Goal: Task Accomplishment & Management: Use online tool/utility

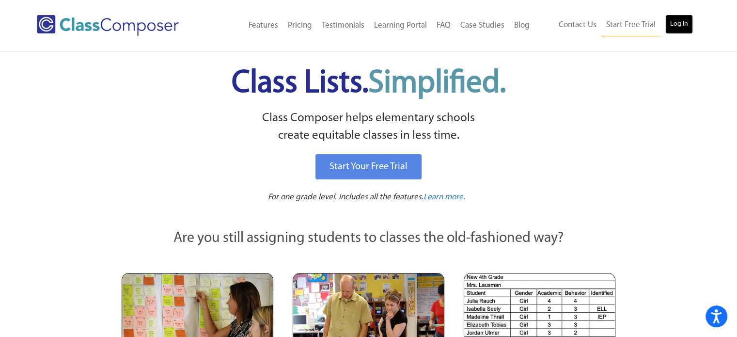
click at [680, 23] on link "Log In" at bounding box center [679, 24] width 28 height 19
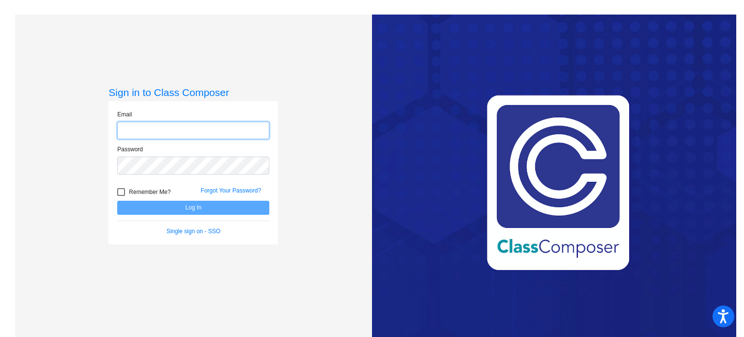
type input "bschmidtke@stpeterschools.org"
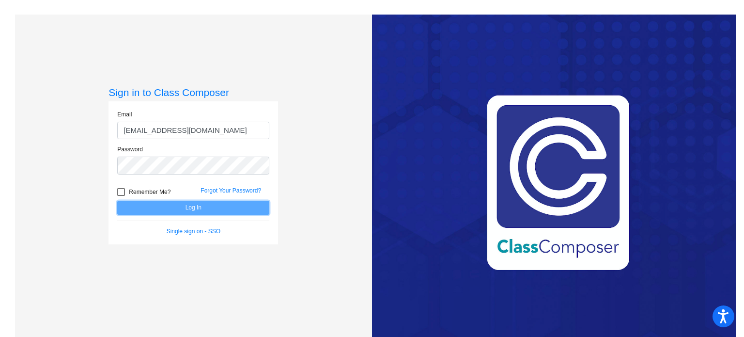
click at [213, 209] on button "Log In" at bounding box center [193, 208] width 152 height 14
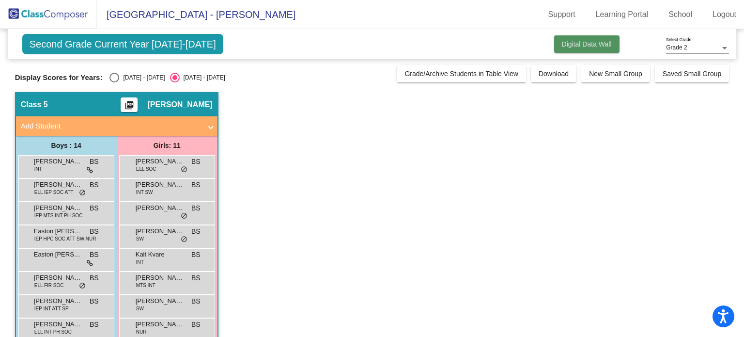
click at [580, 40] on span "Digital Data Wall" at bounding box center [587, 44] width 50 height 8
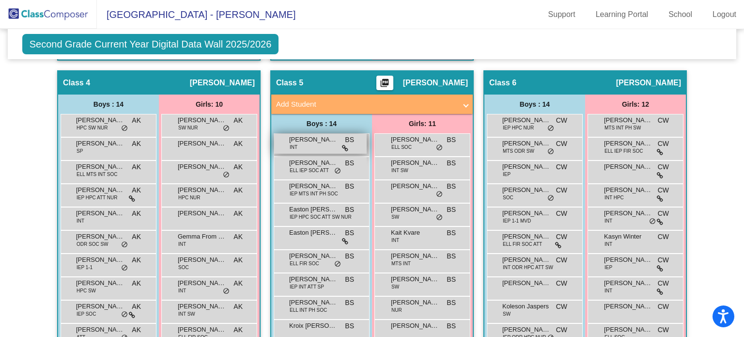
scroll to position [601, 0]
click at [380, 81] on mat-icon "picture_as_pdf" at bounding box center [385, 85] width 12 height 14
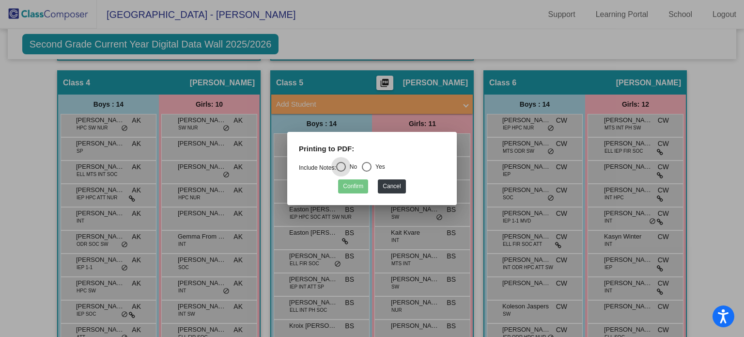
click at [372, 165] on div "Select an option" at bounding box center [367, 167] width 10 height 10
click at [367, 172] on input "Yes" at bounding box center [366, 172] width 0 height 0
radio input "true"
click at [360, 184] on button "Confirm" at bounding box center [353, 186] width 30 height 14
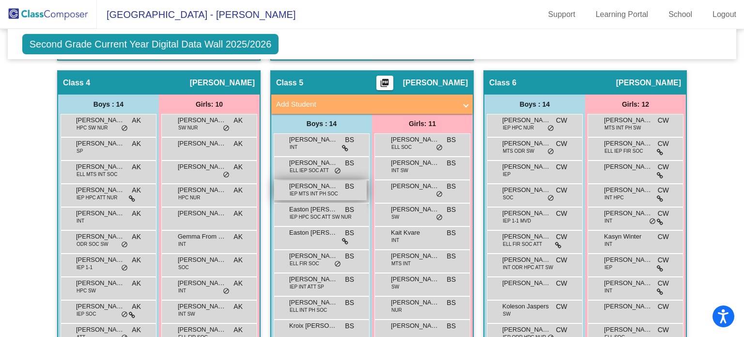
click at [313, 192] on span "IEP MTS INT PH SOC" at bounding box center [314, 193] width 48 height 7
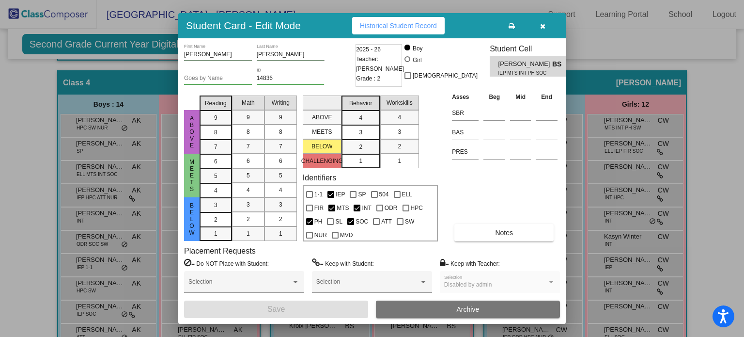
click at [547, 23] on button "button" at bounding box center [542, 25] width 31 height 17
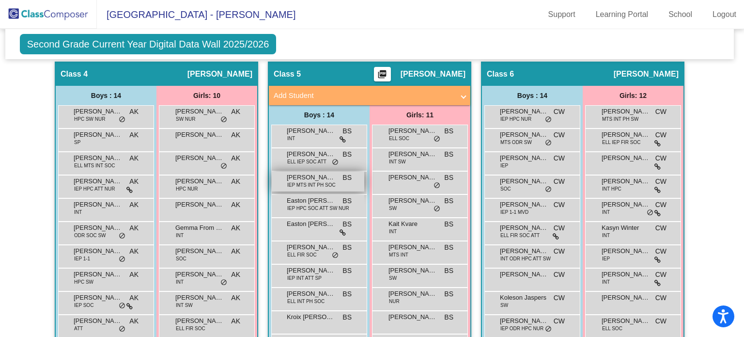
scroll to position [609, 2]
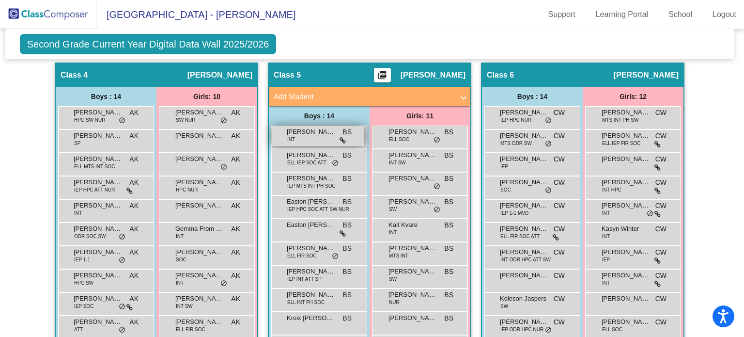
click at [317, 133] on span "Ashton Reutzel" at bounding box center [311, 132] width 48 height 10
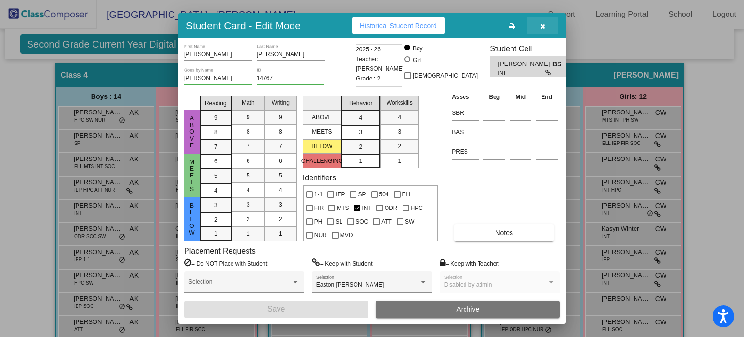
click at [540, 20] on button "button" at bounding box center [542, 25] width 31 height 17
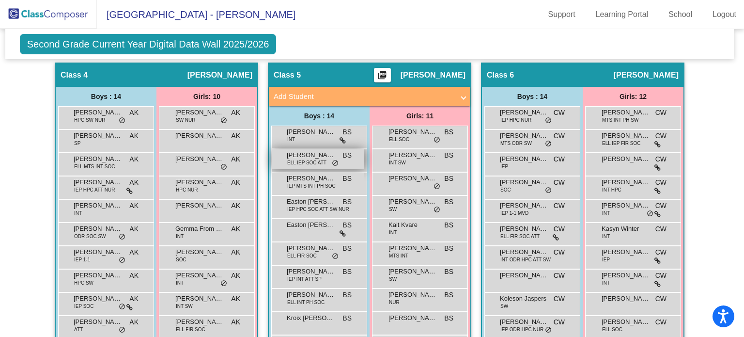
click at [312, 159] on span "ELL IEP SOC ATT" at bounding box center [306, 162] width 39 height 7
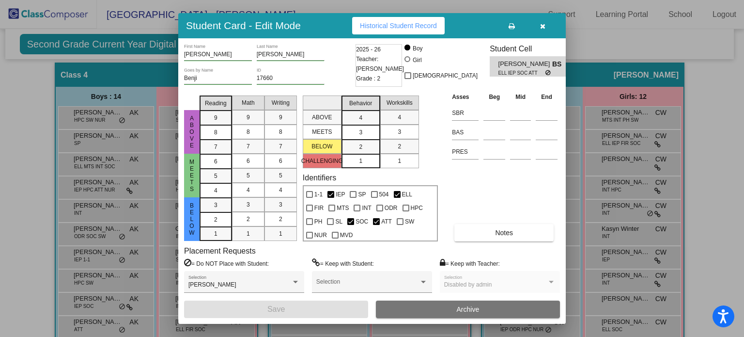
click at [545, 23] on icon "button" at bounding box center [542, 26] width 5 height 7
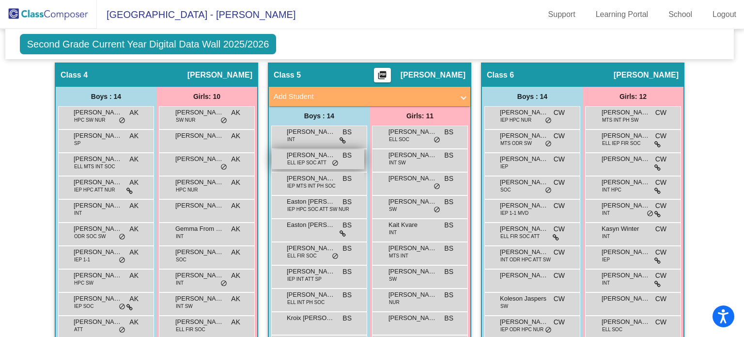
click at [305, 161] on span "ELL IEP SOC ATT" at bounding box center [306, 162] width 39 height 7
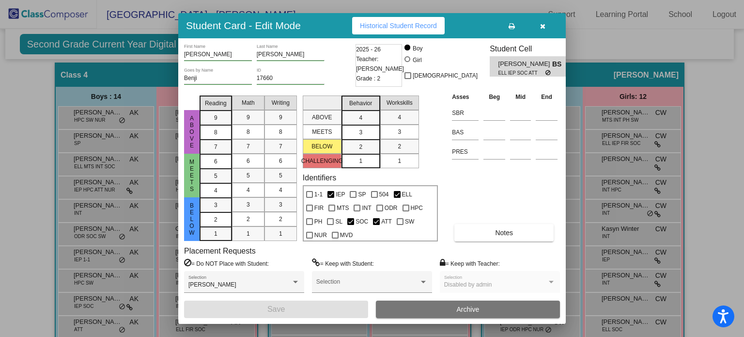
click at [542, 29] on icon "button" at bounding box center [542, 26] width 5 height 7
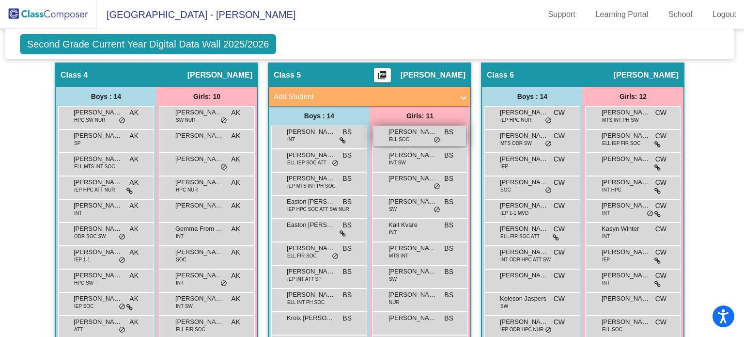
click at [394, 137] on span "ELL SOC" at bounding box center [399, 139] width 20 height 7
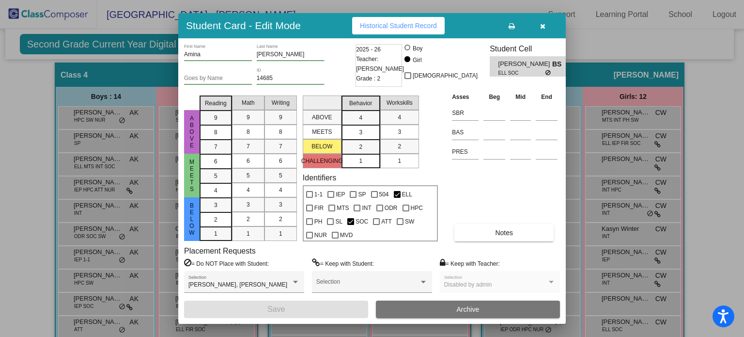
click at [545, 26] on button "button" at bounding box center [542, 25] width 31 height 17
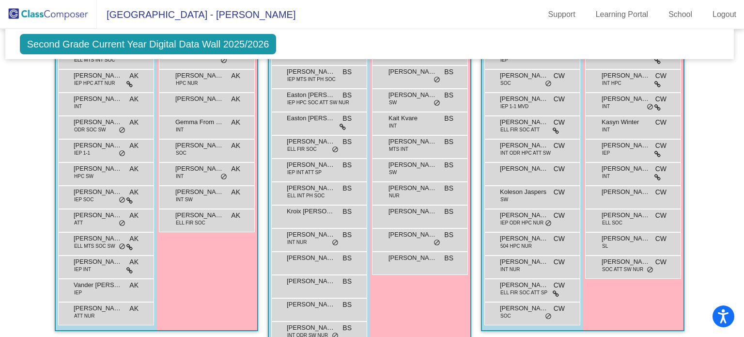
scroll to position [715, 2]
click at [422, 172] on div "Lucy Haack SW BS lock do_not_disturb_alt" at bounding box center [420, 169] width 93 height 20
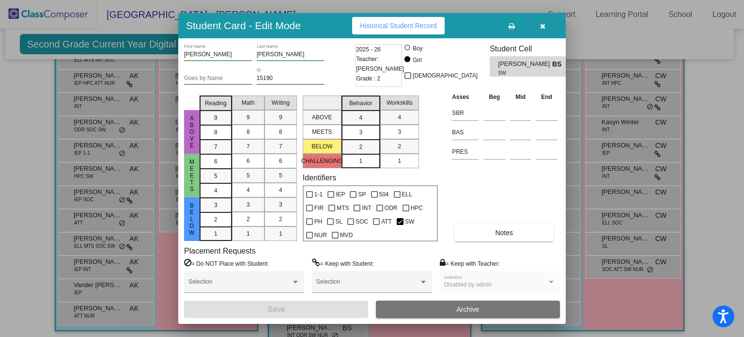
click at [544, 27] on icon "button" at bounding box center [542, 26] width 5 height 7
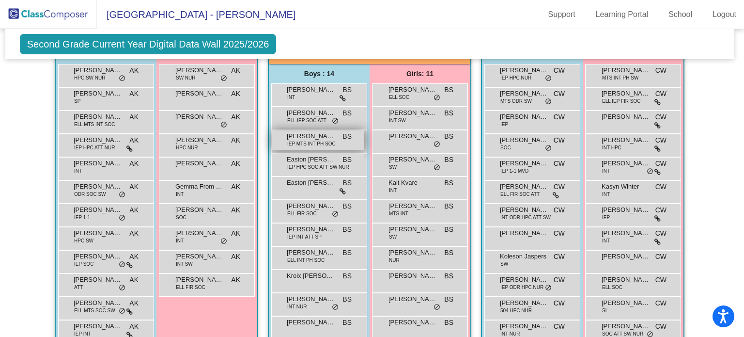
scroll to position [650, 2]
